Goal: Task Accomplishment & Management: Manage account settings

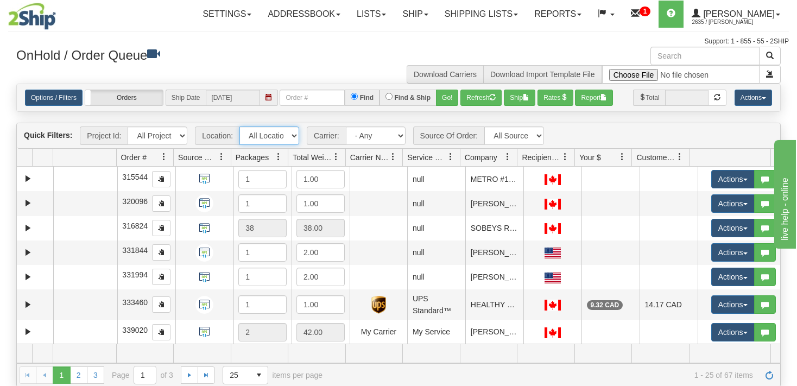
click at [240, 127] on select "All Locations VITFLO CLIFBAR ONTOR DAYCO RAYNE IRISHBRZ CASCORM [PERSON_NAME] M…" at bounding box center [270, 136] width 60 height 18
select select "5705"
click option "DAYCO" at bounding box center [0, 0] width 0 height 0
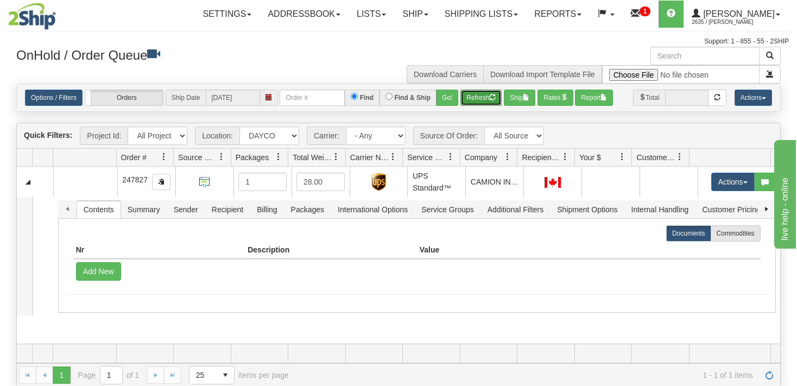
click at [493, 97] on span "button" at bounding box center [492, 97] width 7 height 7
click at [481, 99] on button "Refresh" at bounding box center [481, 98] width 41 height 16
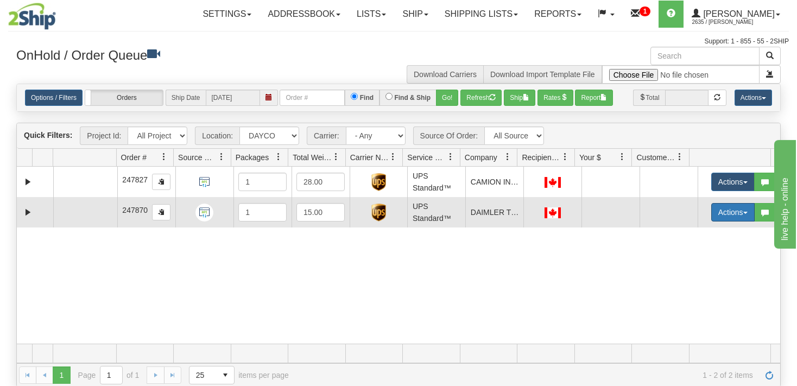
click at [724, 210] on button "Actions" at bounding box center [733, 212] width 43 height 18
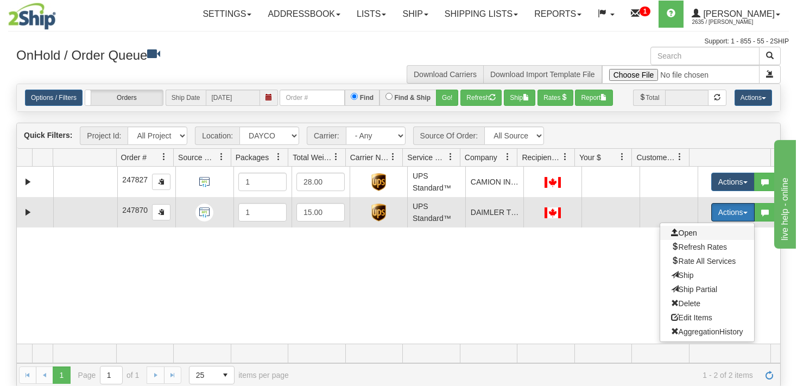
click at [682, 231] on span "Open" at bounding box center [684, 233] width 26 height 9
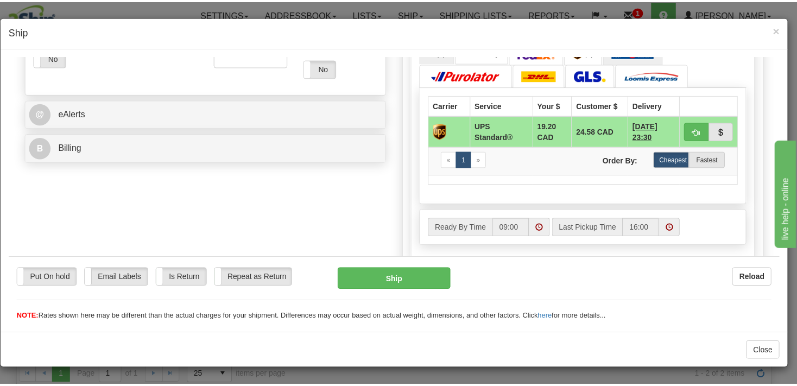
scroll to position [401, 0]
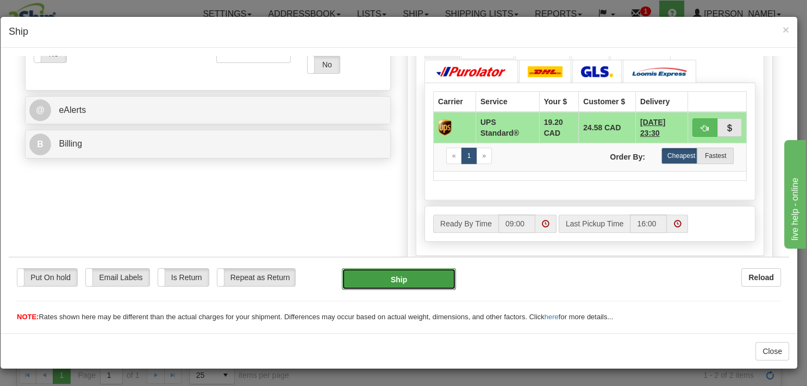
click at [394, 279] on button "Ship" at bounding box center [399, 279] width 114 height 22
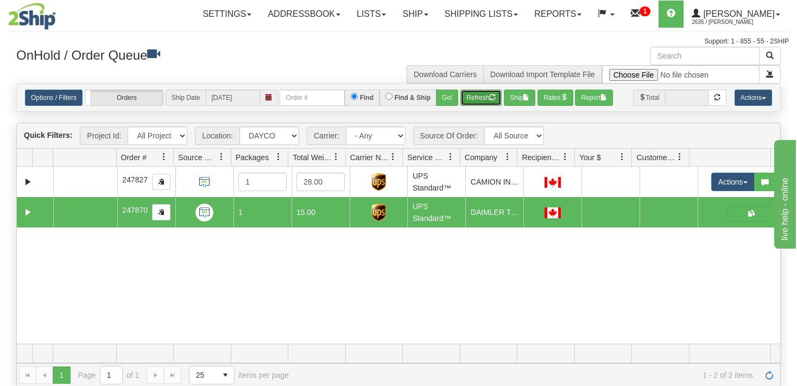
click at [486, 98] on button "Refresh" at bounding box center [481, 98] width 41 height 16
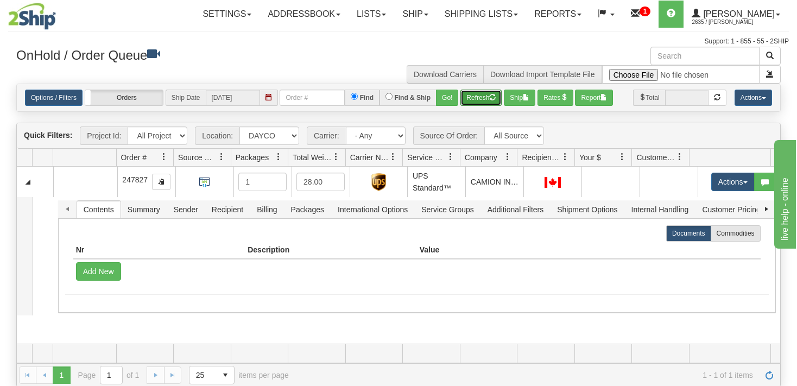
click at [488, 100] on button "Refresh" at bounding box center [481, 98] width 41 height 16
click at [480, 97] on button "Refresh" at bounding box center [481, 98] width 41 height 16
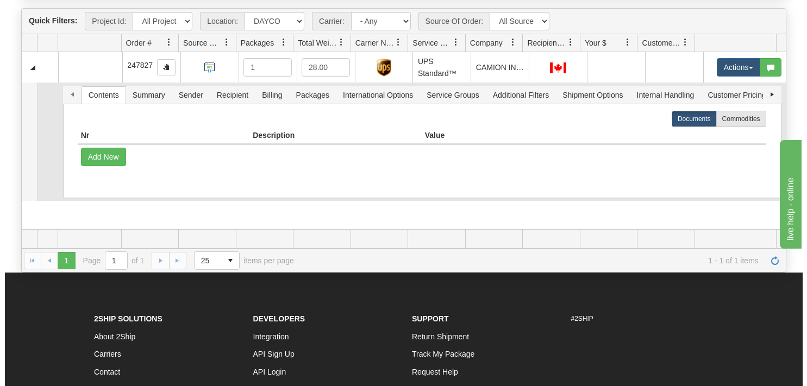
scroll to position [0, 0]
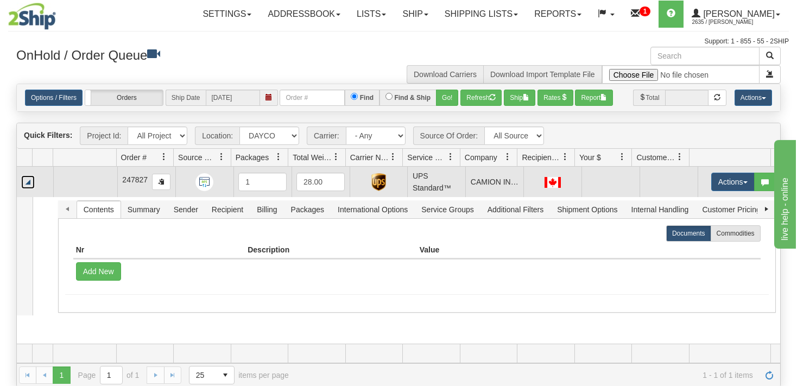
click at [29, 184] on link "Collapse" at bounding box center [28, 182] width 14 height 14
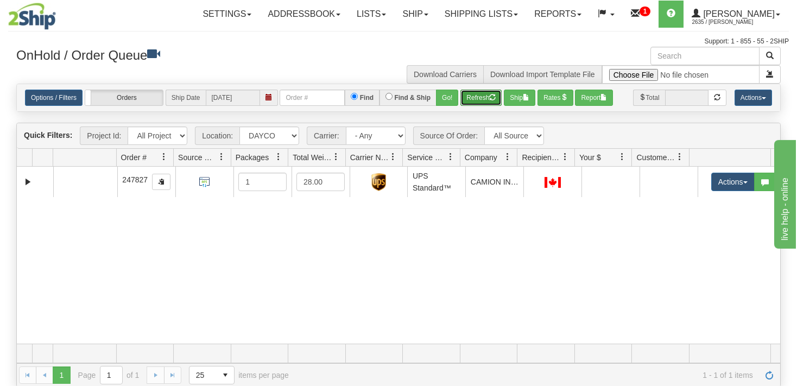
click at [481, 96] on button "Refresh" at bounding box center [481, 98] width 41 height 16
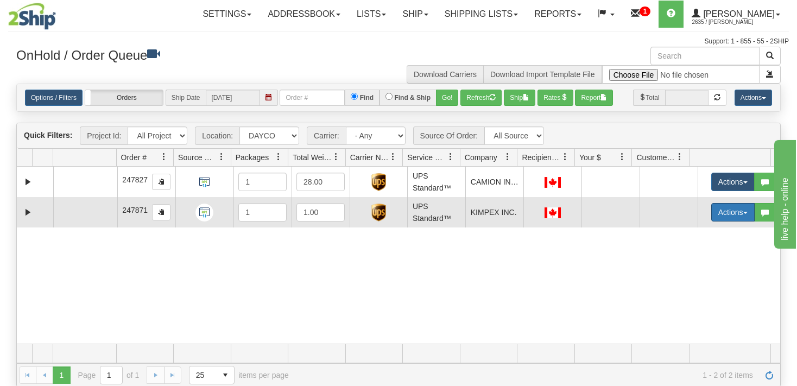
click at [732, 215] on button "Actions" at bounding box center [733, 212] width 43 height 18
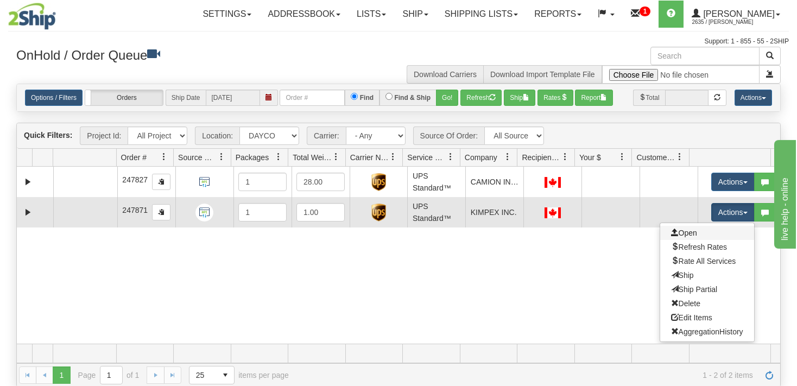
click at [690, 230] on link "Open" at bounding box center [708, 233] width 94 height 14
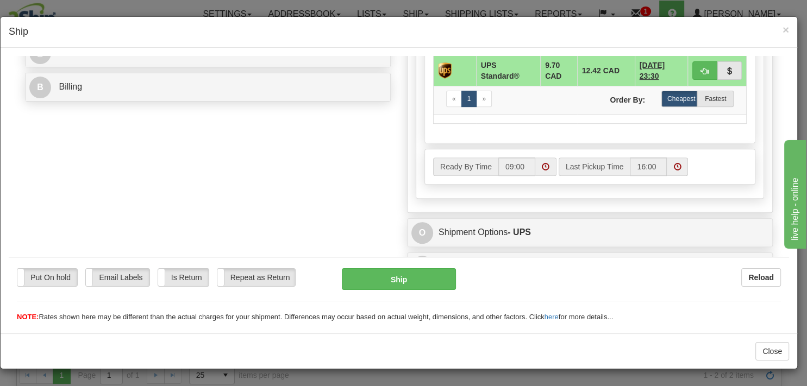
scroll to position [458, 0]
click at [418, 282] on button "Ship" at bounding box center [399, 279] width 114 height 22
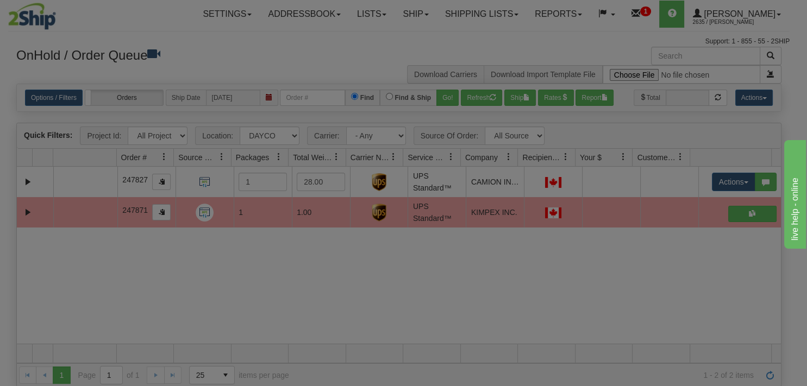
scroll to position [0, 0]
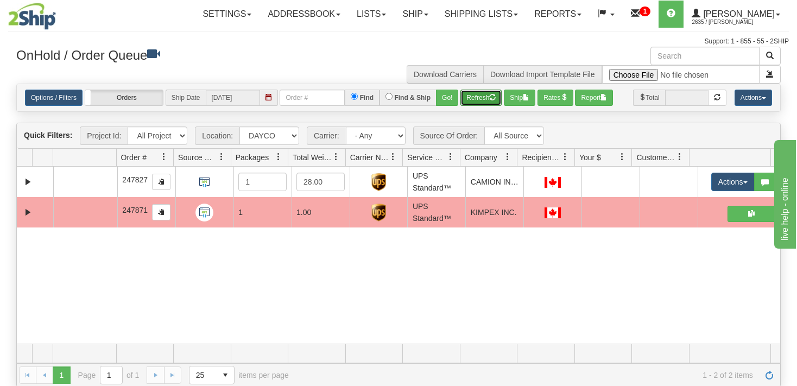
click at [475, 104] on button "Refresh" at bounding box center [481, 98] width 41 height 16
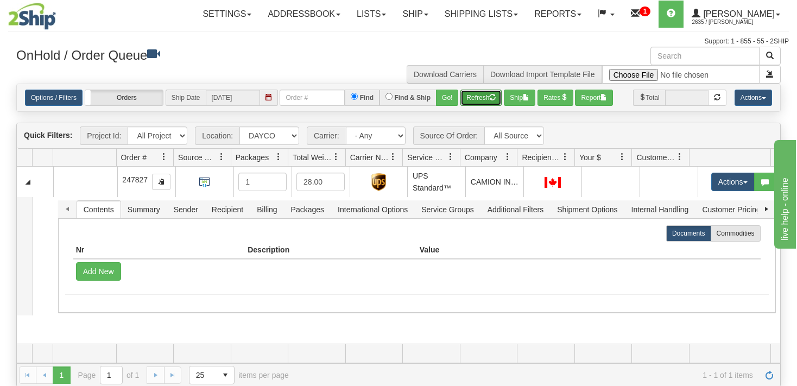
click at [482, 97] on button "Refresh" at bounding box center [481, 98] width 41 height 16
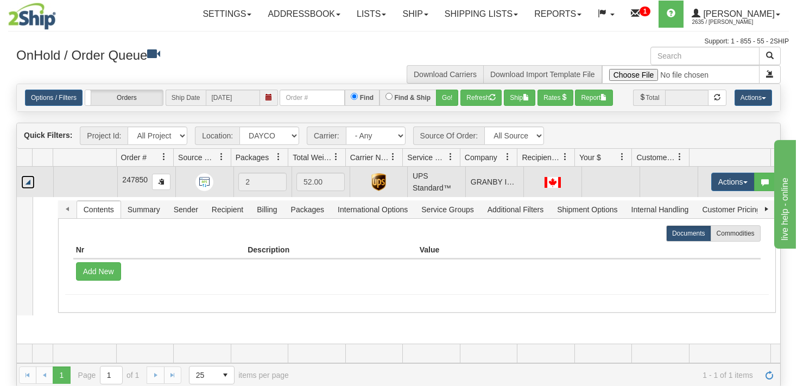
click at [29, 183] on link "Collapse" at bounding box center [28, 182] width 14 height 14
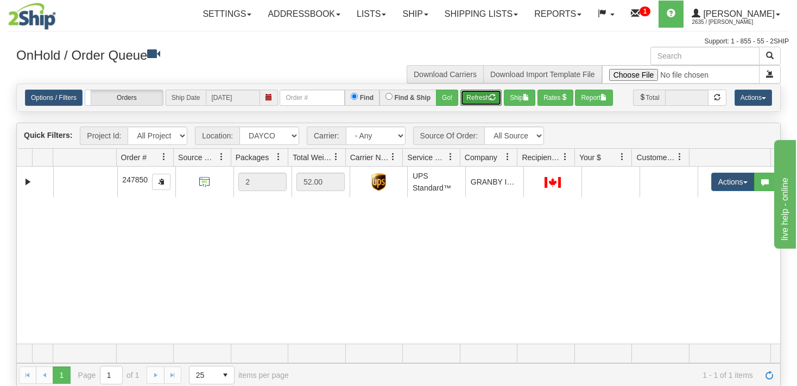
click at [491, 97] on button "Refresh" at bounding box center [481, 98] width 41 height 16
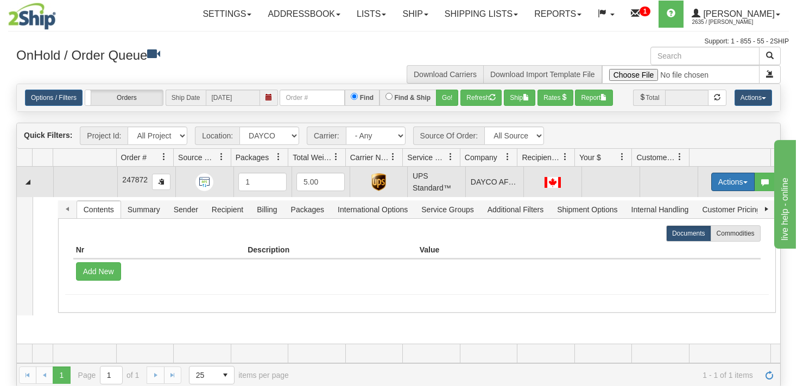
click at [724, 184] on button "Actions" at bounding box center [733, 182] width 43 height 18
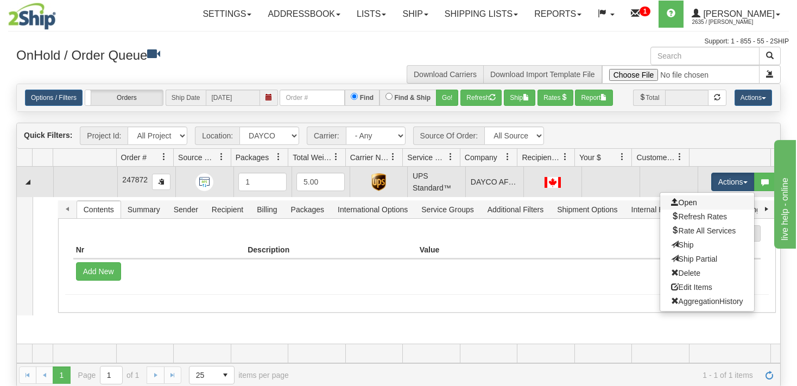
click at [694, 206] on link "Open" at bounding box center [708, 203] width 94 height 14
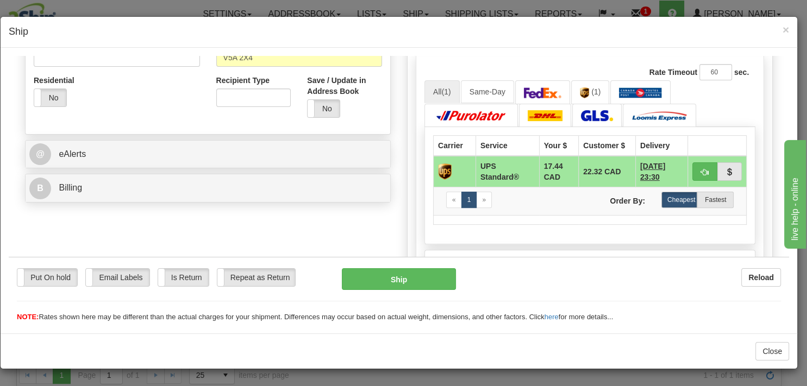
scroll to position [458, 0]
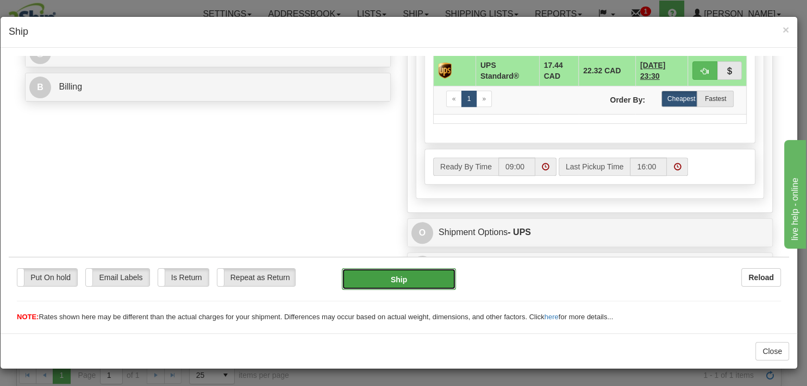
click at [408, 279] on button "Ship" at bounding box center [399, 279] width 114 height 22
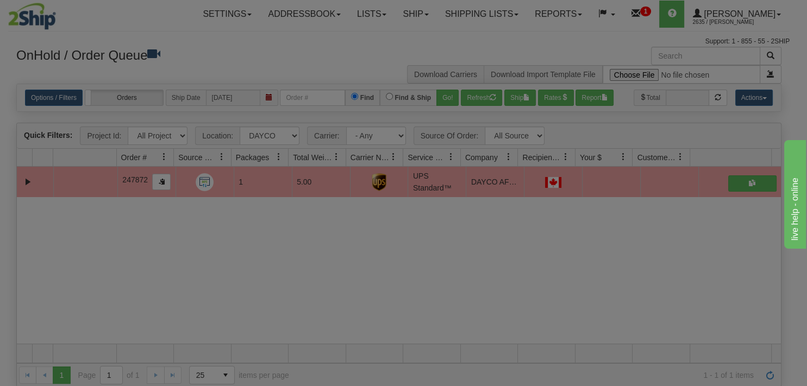
scroll to position [0, 0]
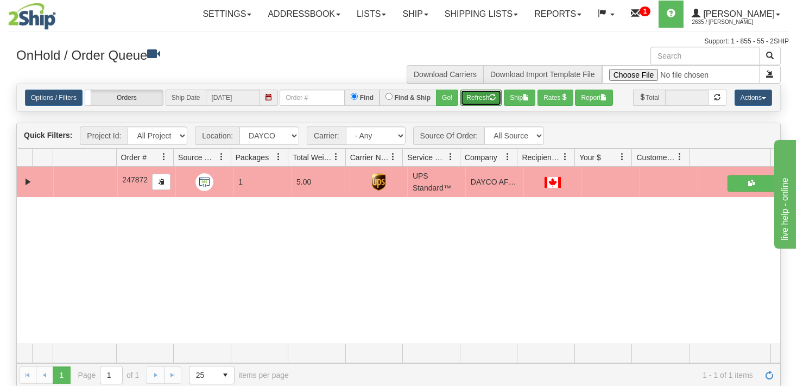
click at [490, 90] on button "Refresh" at bounding box center [481, 98] width 41 height 16
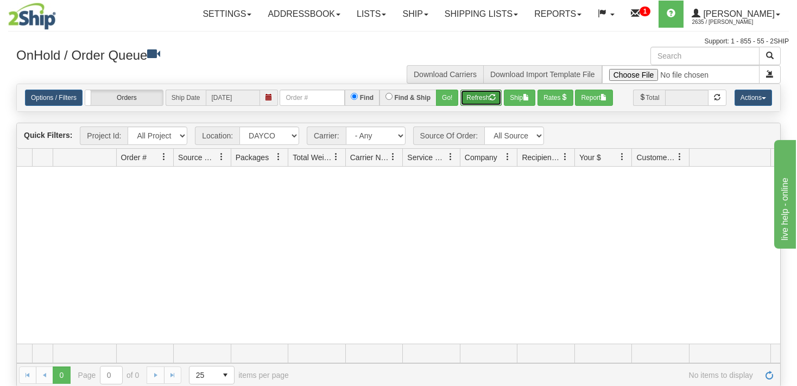
click at [490, 97] on button "Refresh" at bounding box center [481, 98] width 41 height 16
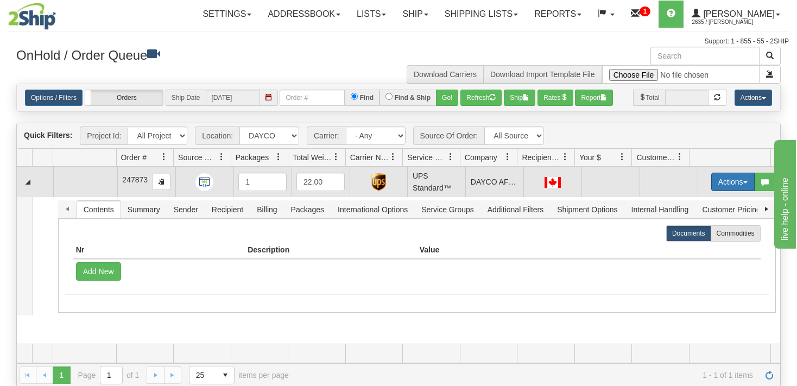
click at [725, 186] on button "Actions" at bounding box center [733, 182] width 43 height 18
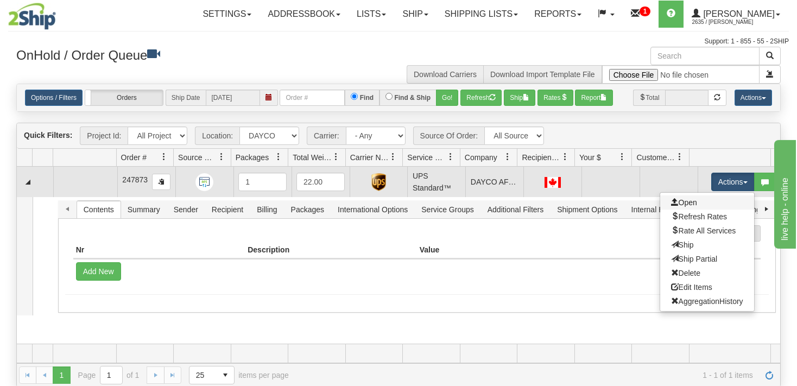
click at [689, 200] on link "Open" at bounding box center [708, 203] width 94 height 14
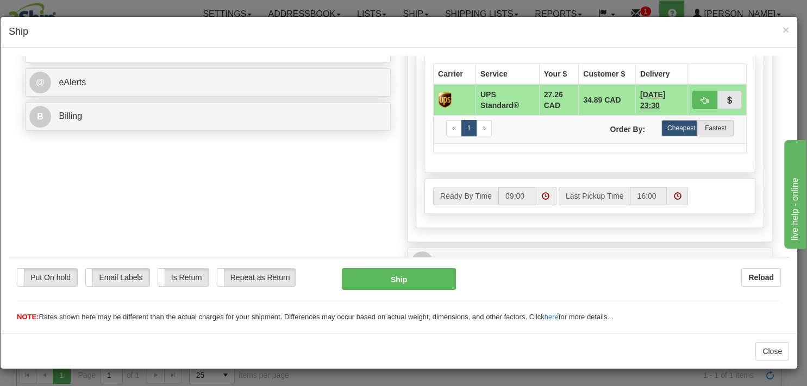
scroll to position [401, 0]
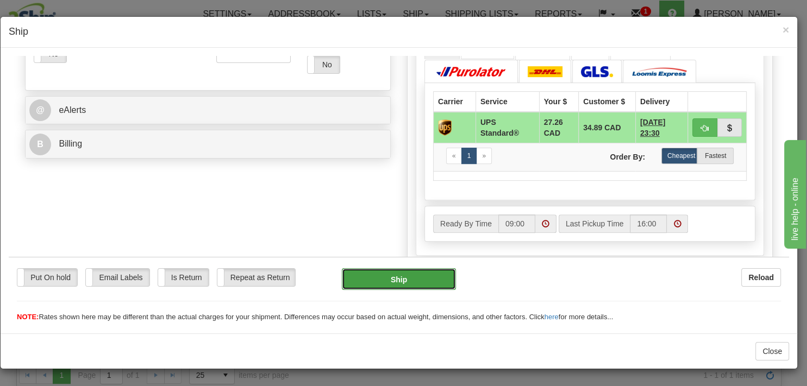
click at [391, 284] on button "Ship" at bounding box center [399, 279] width 114 height 22
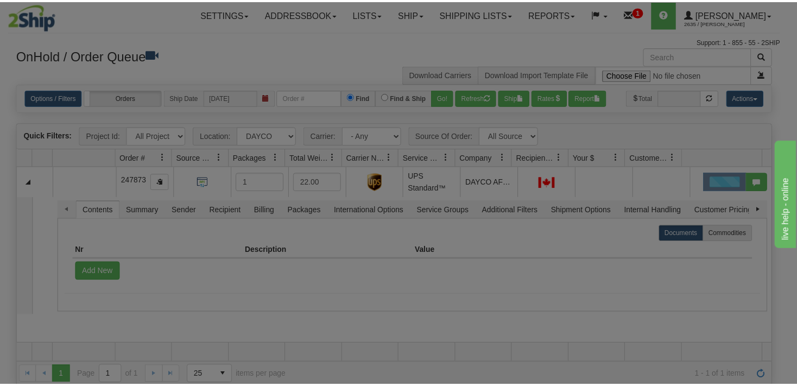
scroll to position [0, 0]
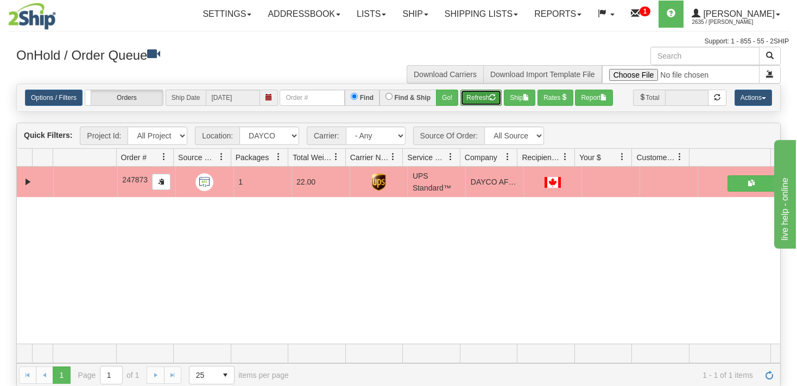
click at [480, 95] on button "Refresh" at bounding box center [481, 98] width 41 height 16
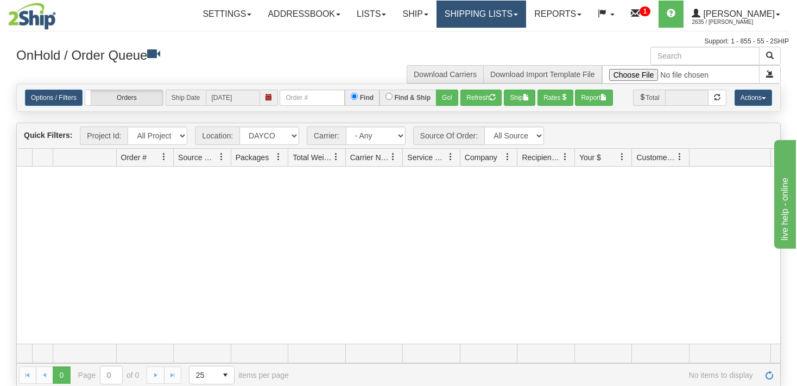
click at [521, 12] on link "Shipping lists" at bounding box center [482, 14] width 90 height 27
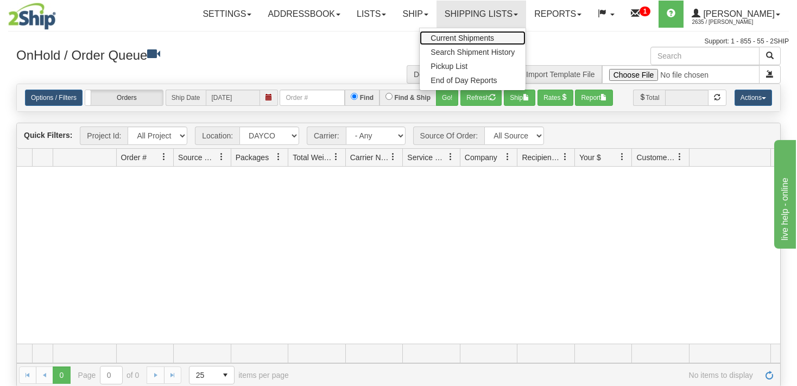
click at [490, 36] on span "Current Shipments" at bounding box center [463, 38] width 64 height 9
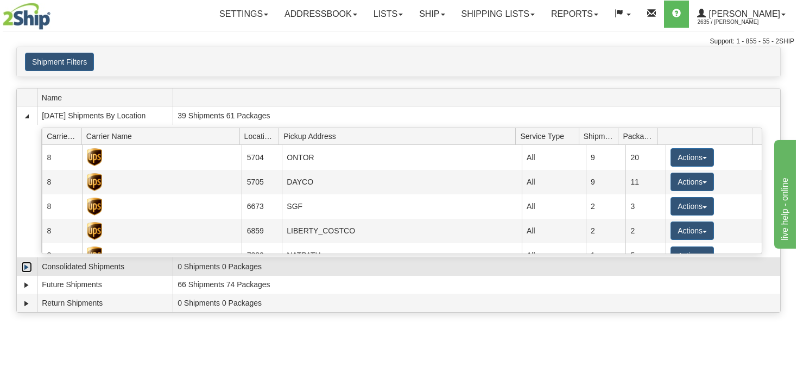
click at [28, 269] on link "Expand" at bounding box center [26, 267] width 11 height 11
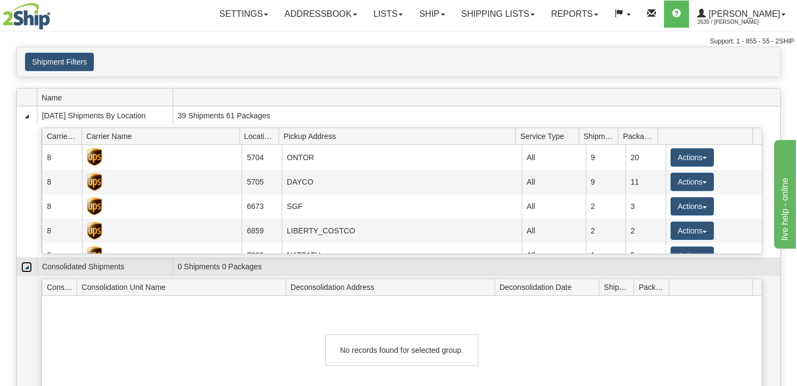
click at [28, 269] on link "Collapse" at bounding box center [26, 267] width 11 height 11
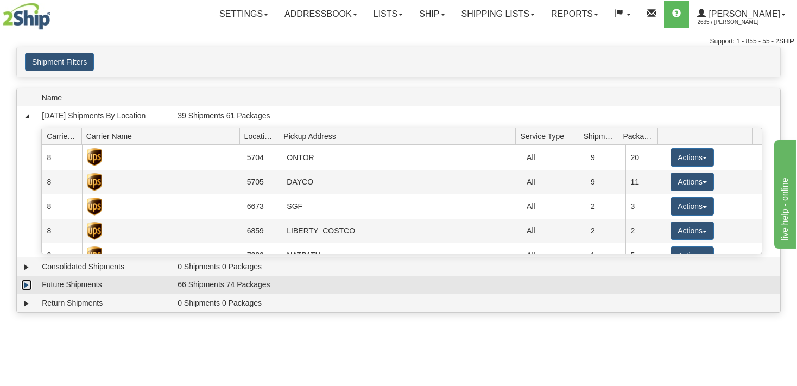
click at [26, 285] on link "Expand" at bounding box center [26, 285] width 11 height 11
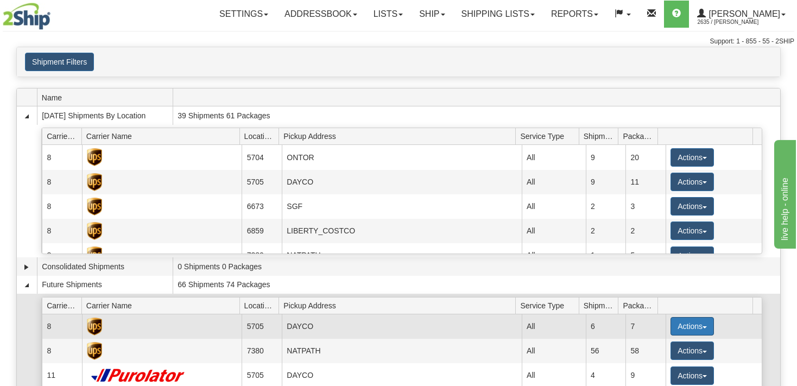
click at [695, 328] on button "Actions" at bounding box center [692, 326] width 43 height 18
click at [655, 351] on link "Details" at bounding box center [670, 347] width 87 height 14
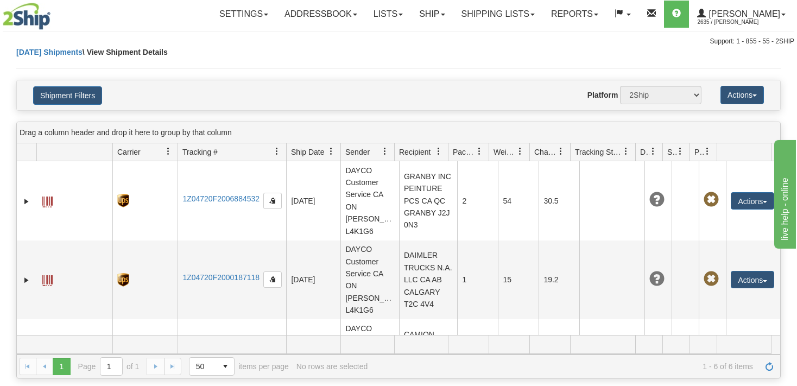
click at [168, 152] on span at bounding box center [168, 151] width 9 height 9
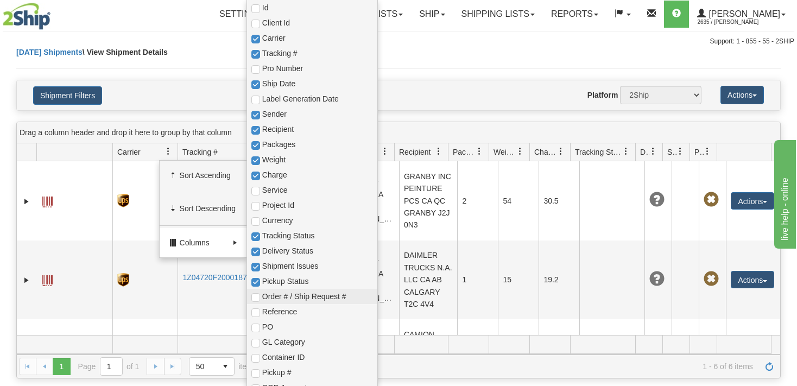
click at [274, 301] on span "Order # / Ship Request #" at bounding box center [317, 296] width 111 height 11
checkbox input "true"
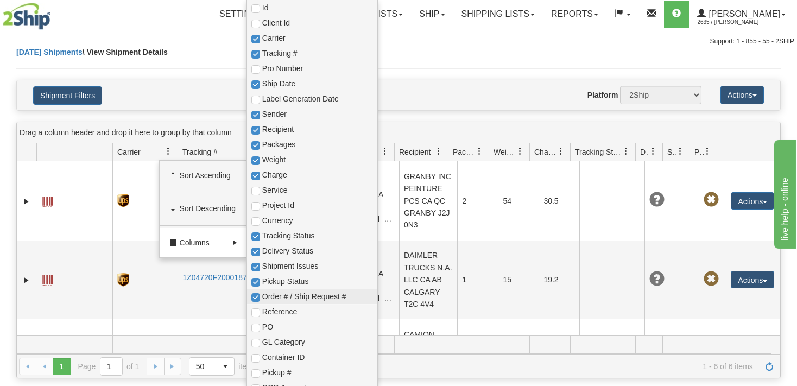
checkbox input "true"
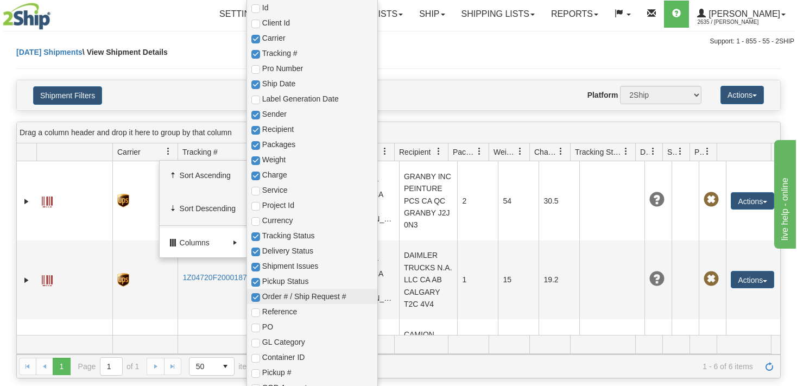
checkbox input "true"
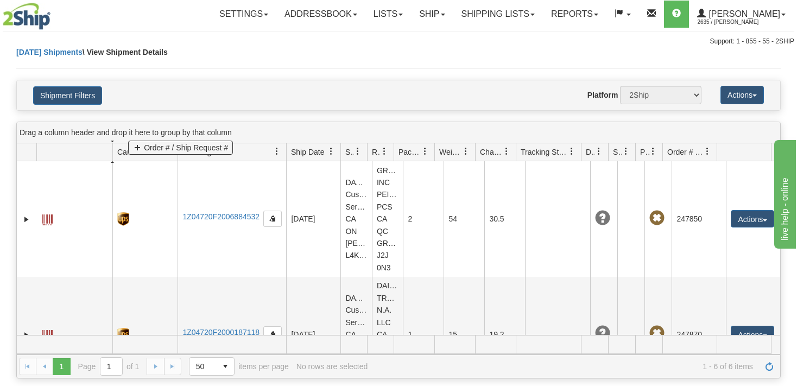
drag, startPoint x: 685, startPoint y: 153, endPoint x: 149, endPoint y: 150, distance: 536.1
click at [149, 150] on body "Upgrade Account Cancel Toggle navigation Settings New Recipients" at bounding box center [398, 193] width 797 height 386
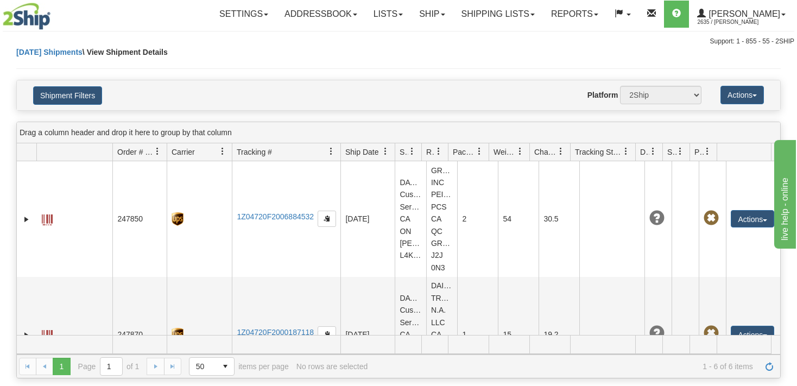
click at [287, 104] on div "Website Agent Nothing selected Client User Platform 2Ship Imported" at bounding box center [429, 95] width 561 height 18
click at [131, 150] on span "Order # / Ship Request #" at bounding box center [135, 152] width 36 height 11
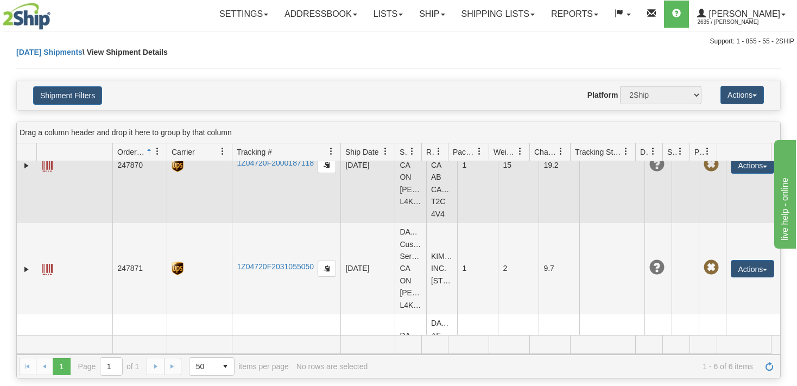
scroll to position [209, 0]
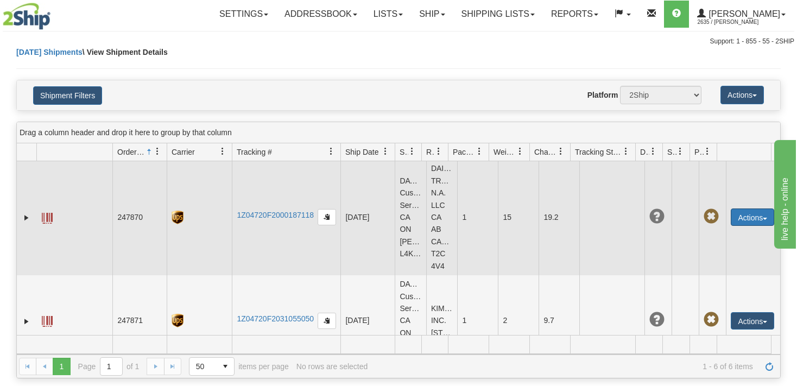
click at [750, 214] on button "Actions" at bounding box center [752, 217] width 43 height 17
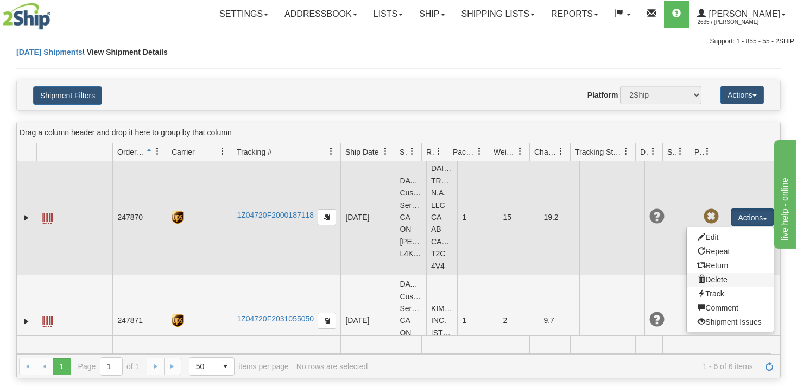
click at [711, 275] on link "Delete" at bounding box center [730, 280] width 87 height 14
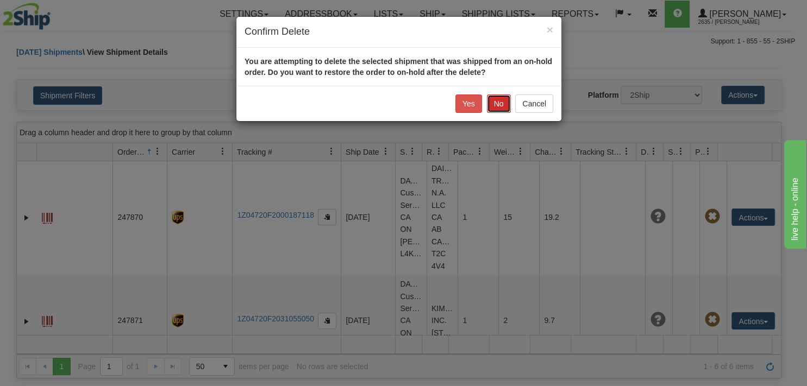
click at [498, 97] on button "No" at bounding box center [499, 104] width 24 height 18
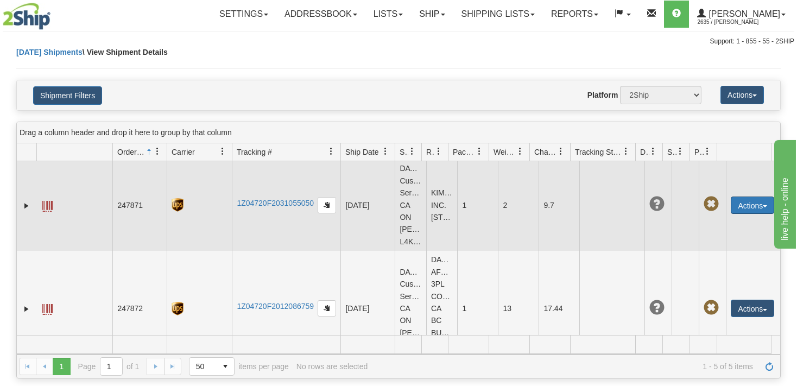
click at [738, 206] on button "Actions" at bounding box center [752, 205] width 43 height 17
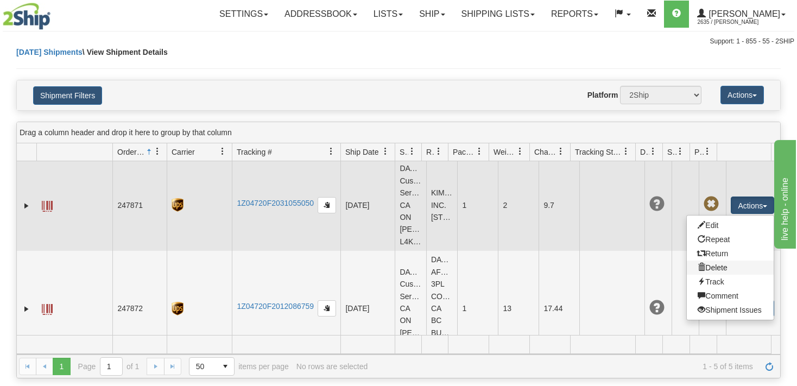
click at [707, 266] on link "Delete" at bounding box center [730, 268] width 87 height 14
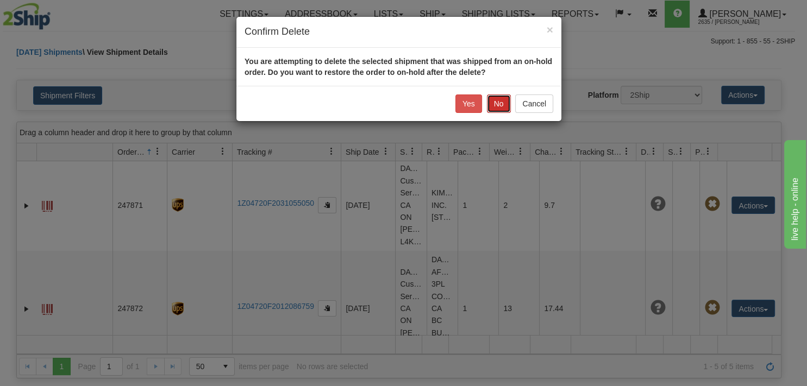
click at [498, 103] on button "No" at bounding box center [499, 104] width 24 height 18
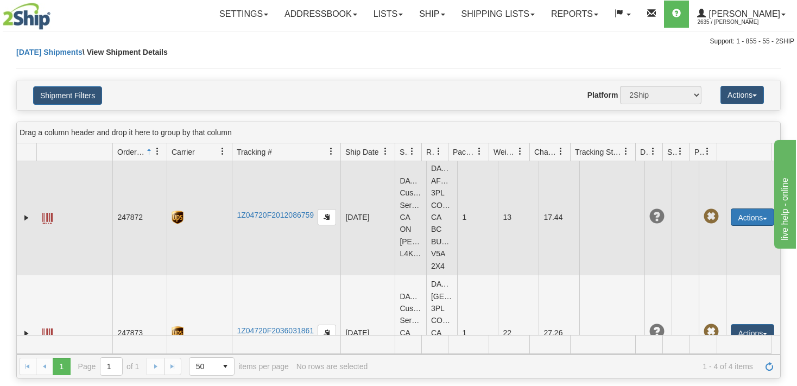
click at [751, 215] on button "Actions" at bounding box center [752, 217] width 43 height 17
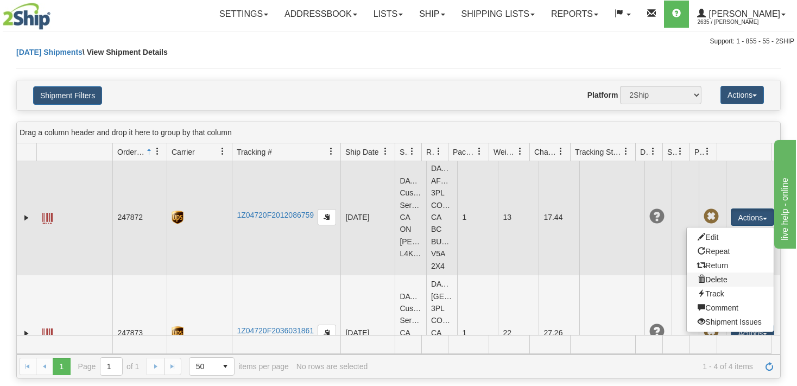
click at [710, 279] on link "Delete" at bounding box center [730, 280] width 87 height 14
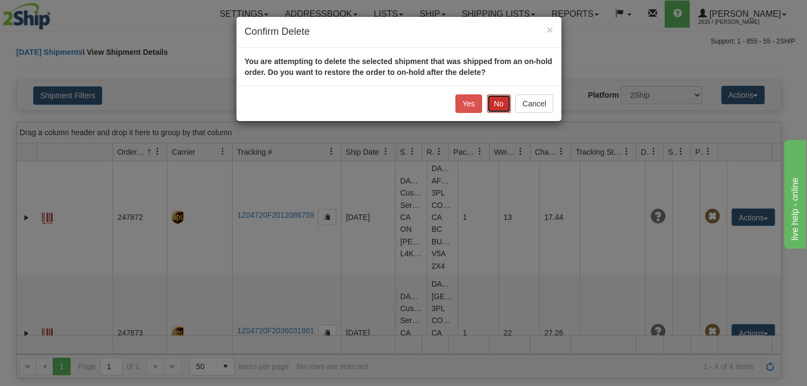
click at [495, 109] on button "No" at bounding box center [499, 104] width 24 height 18
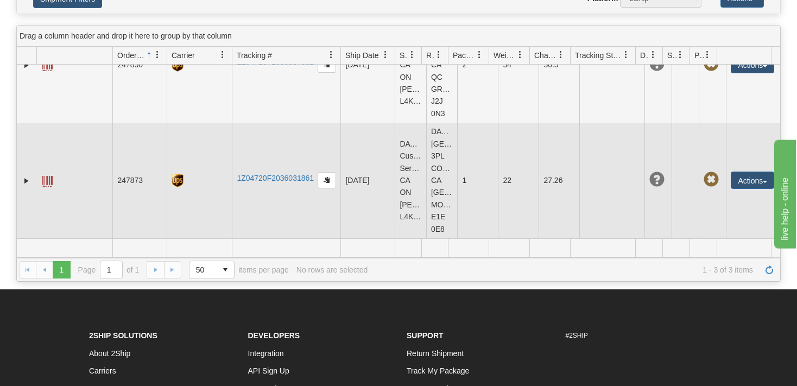
scroll to position [115, 0]
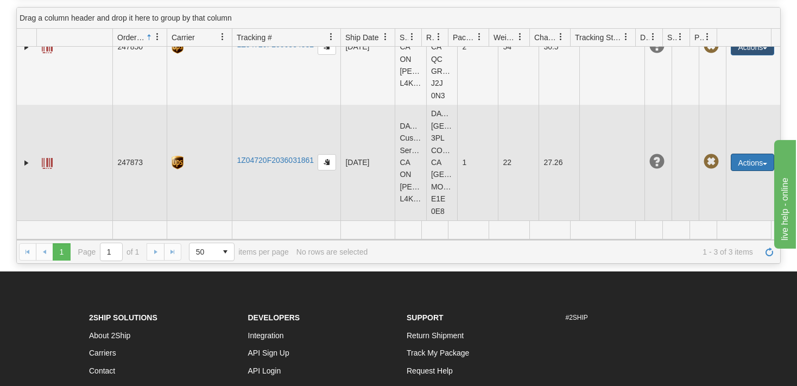
click at [752, 167] on button "Actions" at bounding box center [752, 162] width 43 height 17
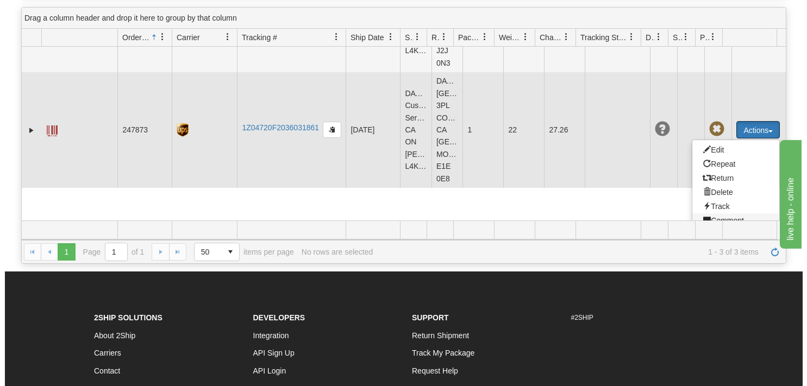
scroll to position [201, 0]
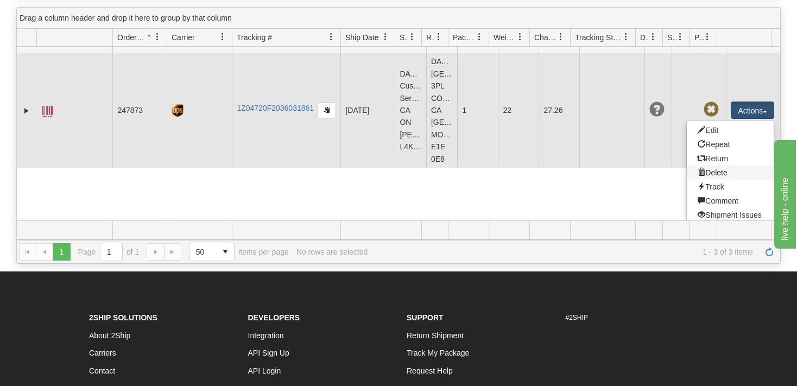
click at [715, 173] on link "Delete" at bounding box center [730, 173] width 87 height 14
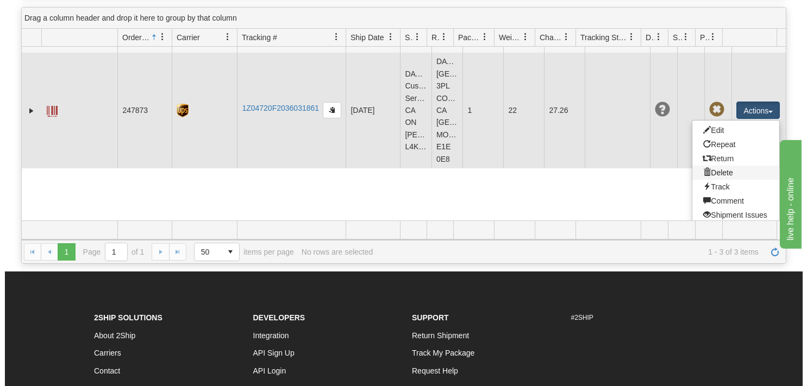
scroll to position [149, 0]
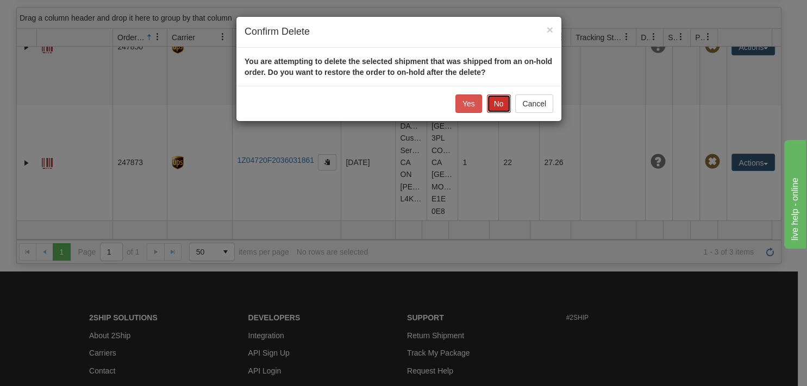
click at [502, 101] on button "No" at bounding box center [499, 104] width 24 height 18
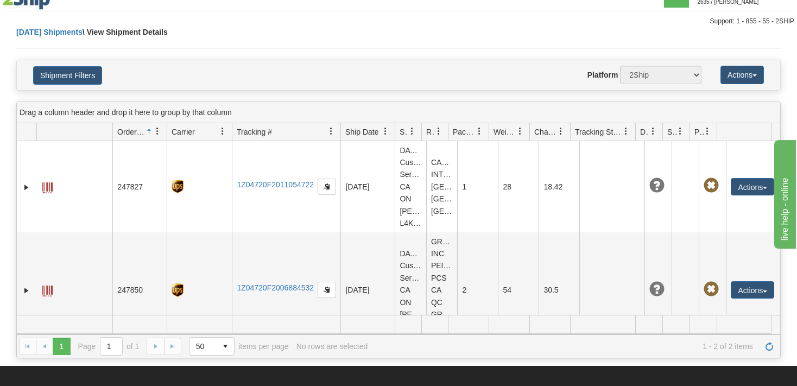
scroll to position [0, 0]
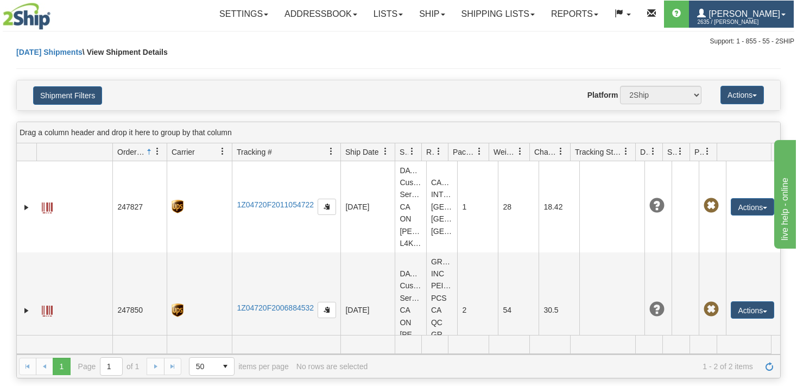
click at [738, 23] on span "2635 / [PERSON_NAME]" at bounding box center [737, 22] width 81 height 11
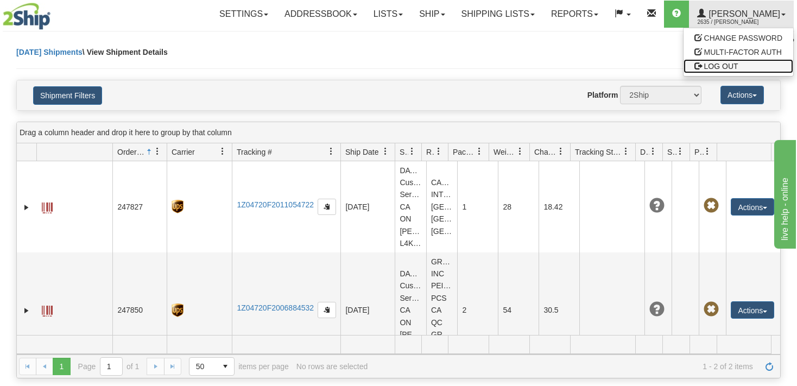
click at [703, 62] on link "LOG OUT" at bounding box center [739, 66] width 110 height 14
